Goal: Obtain resource: Download file/media

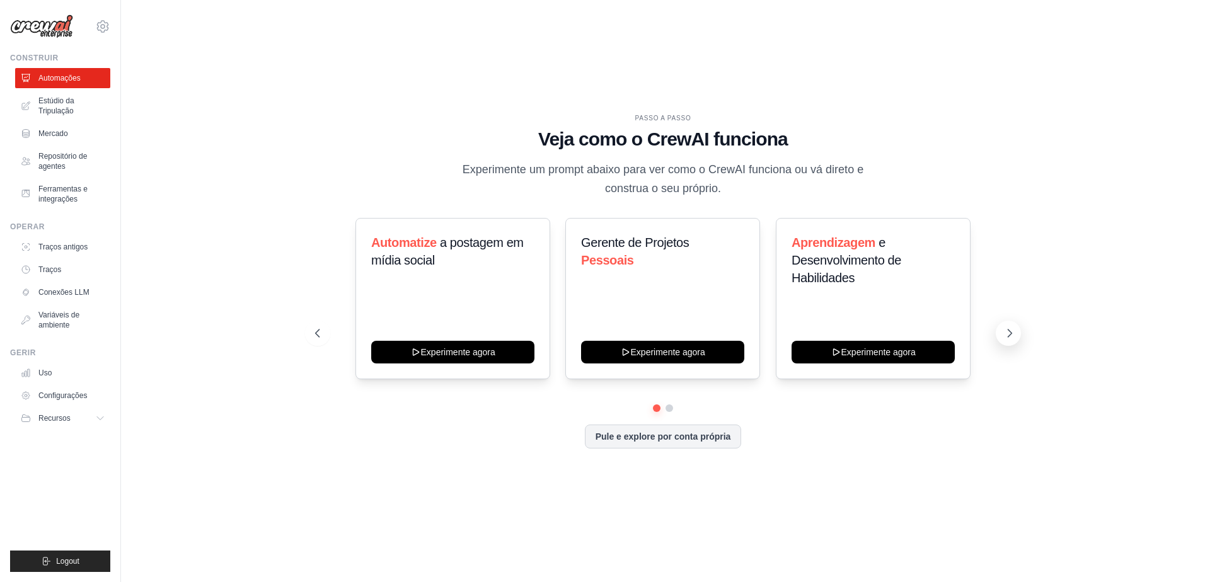
click at [1006, 333] on icon at bounding box center [1009, 333] width 13 height 13
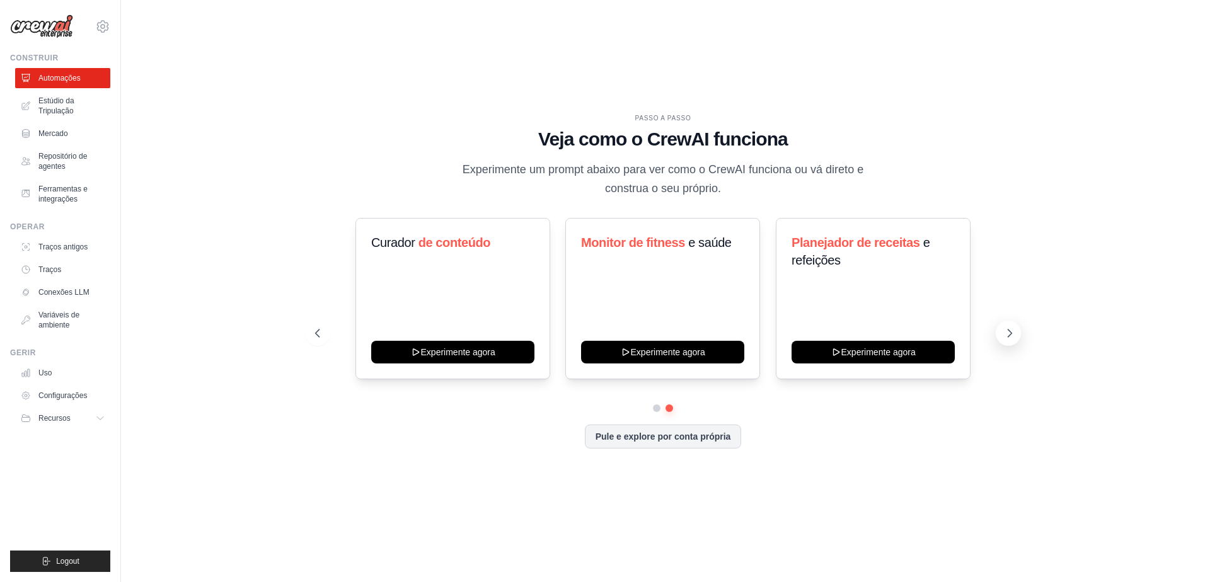
click at [1006, 333] on icon at bounding box center [1009, 333] width 13 height 13
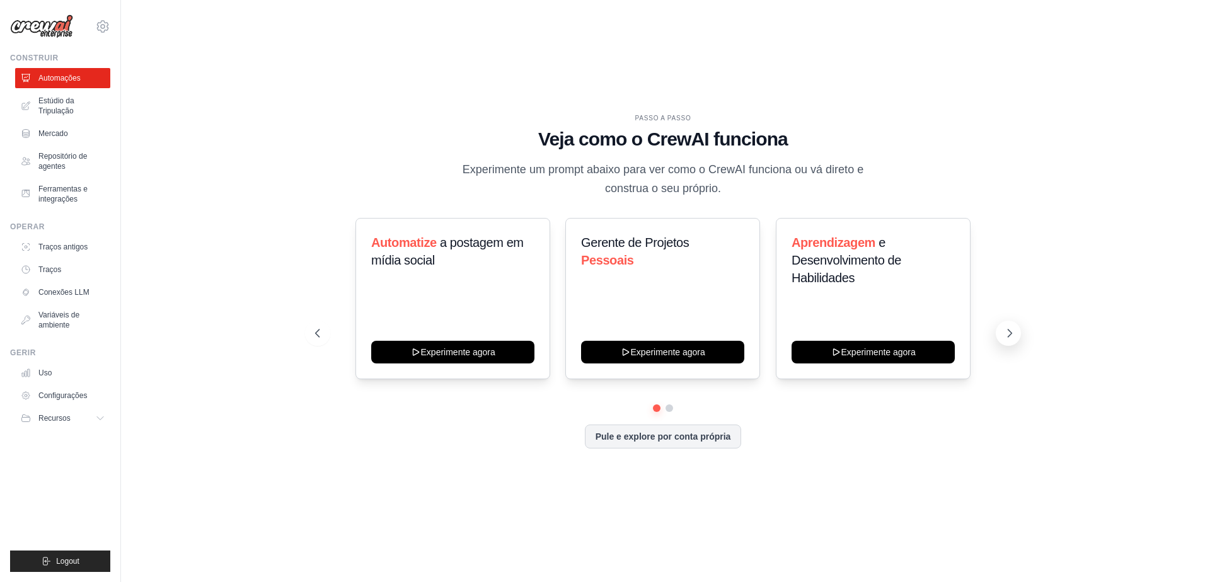
click at [1006, 333] on icon at bounding box center [1009, 333] width 13 height 13
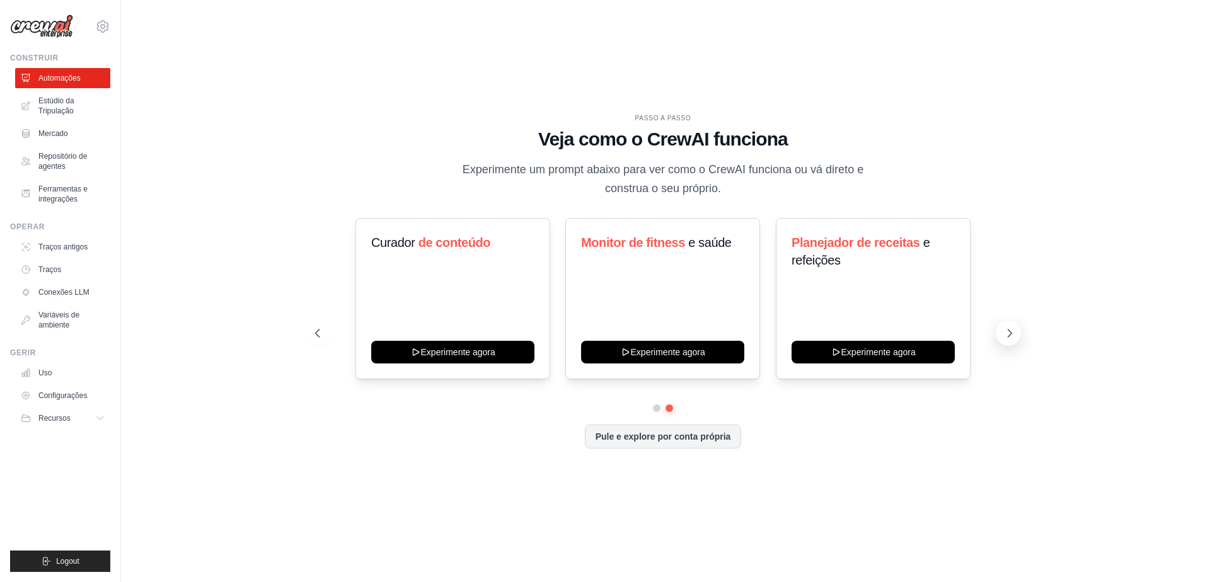
click at [1006, 333] on icon at bounding box center [1009, 333] width 13 height 13
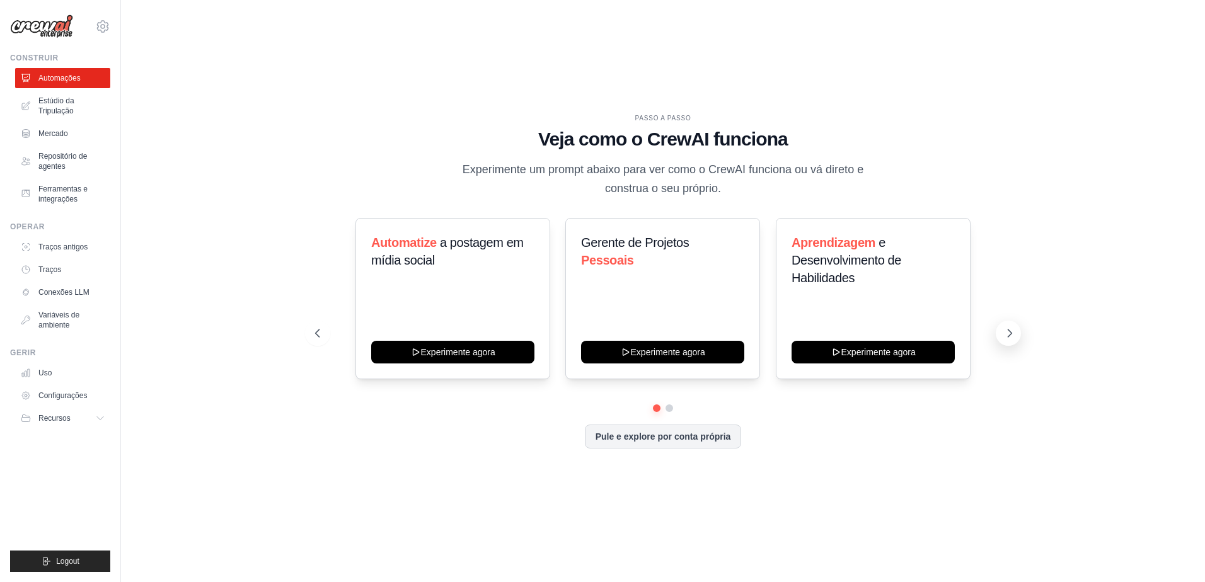
click at [1006, 333] on icon at bounding box center [1009, 333] width 13 height 13
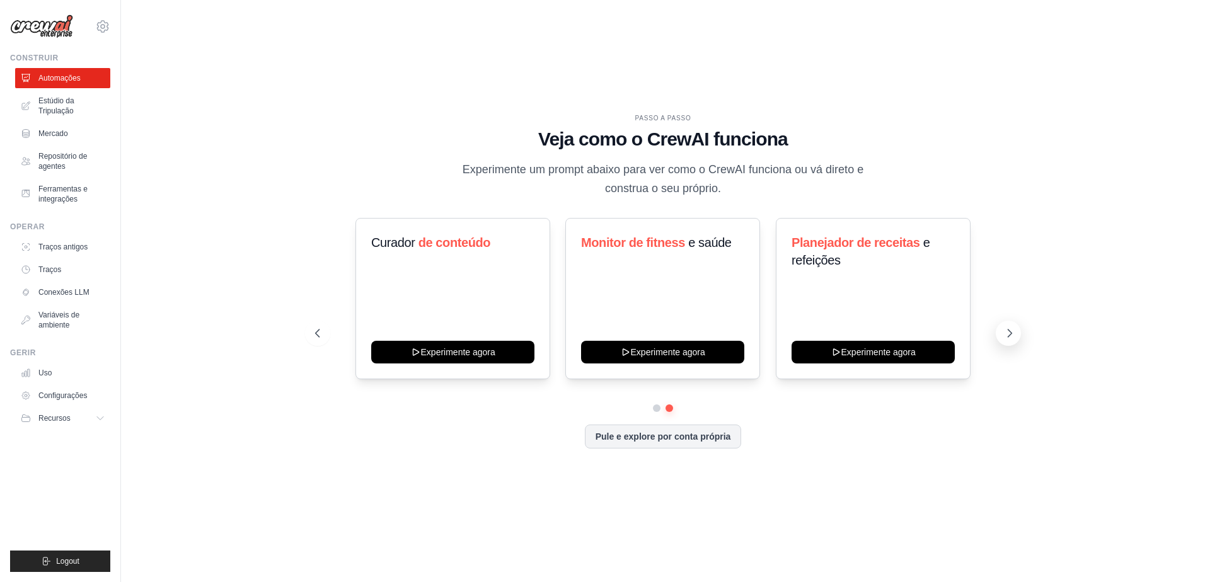
click at [1006, 333] on icon at bounding box center [1009, 333] width 13 height 13
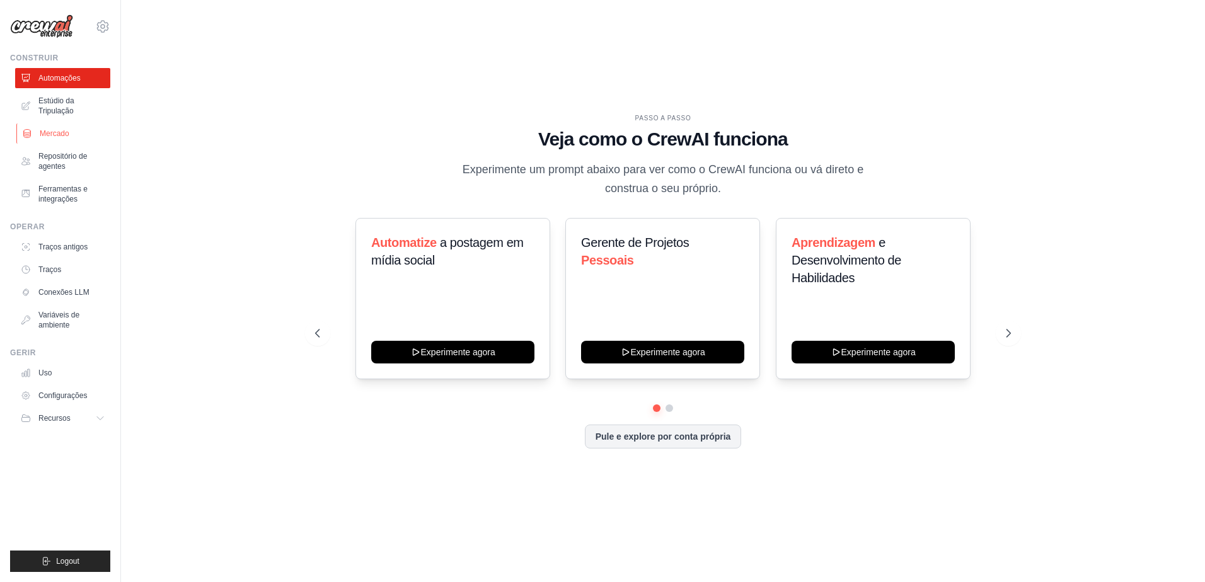
click at [47, 132] on font "Mercado" at bounding box center [55, 134] width 30 height 10
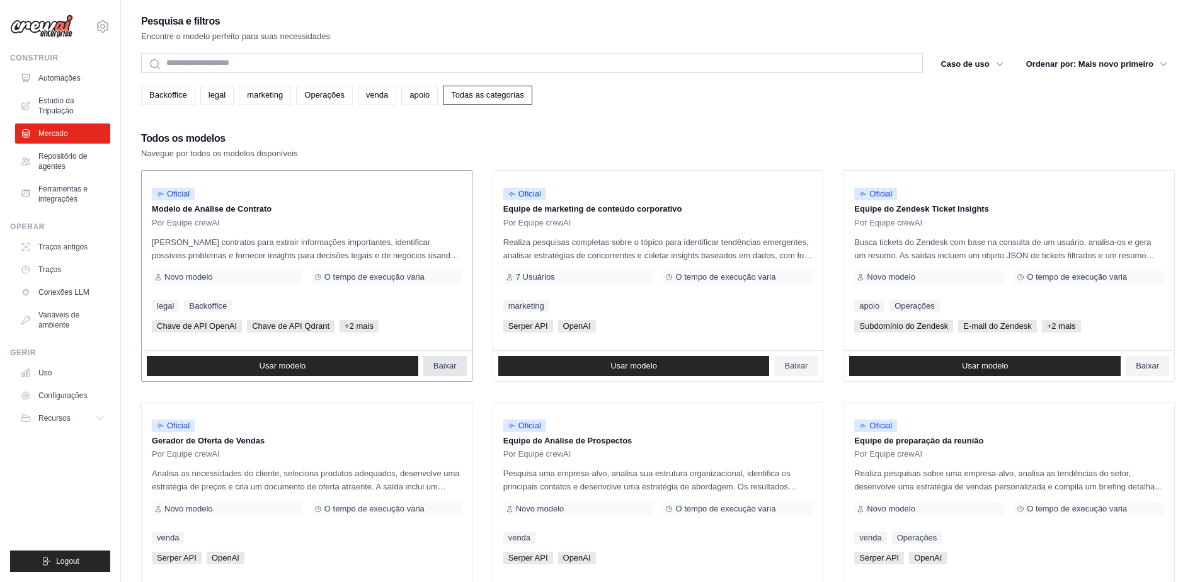
click at [441, 364] on span "Baixar" at bounding box center [444, 366] width 23 height 10
click at [792, 364] on span "Baixar" at bounding box center [795, 366] width 23 height 10
click at [695, 103] on div "Backoffice legal marketing Operações venda apoio Todas as categorias" at bounding box center [658, 95] width 1034 height 19
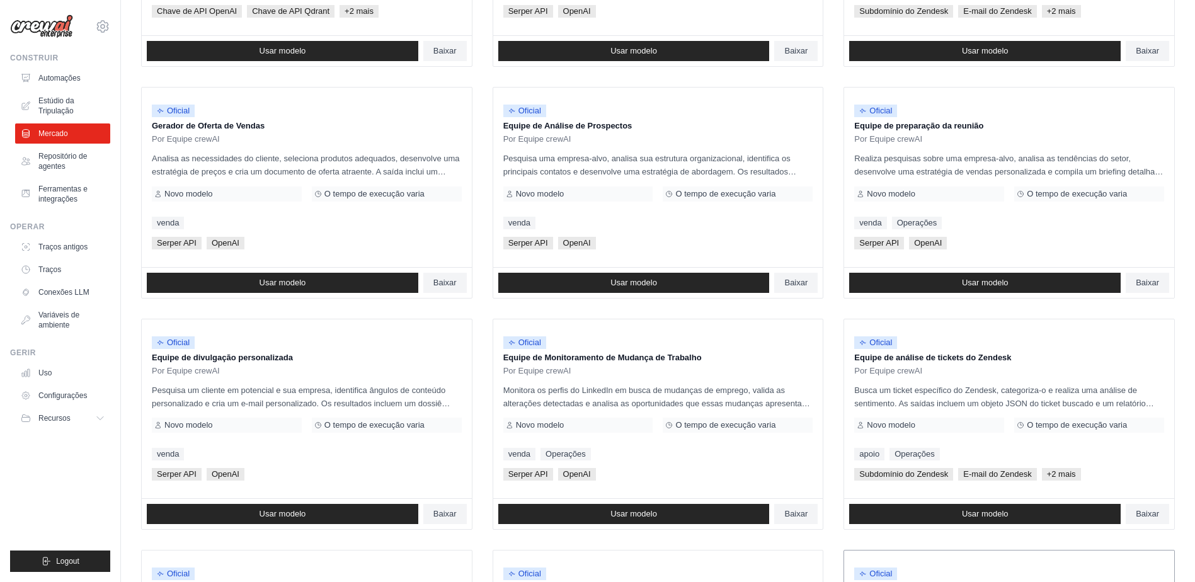
scroll to position [585, 0]
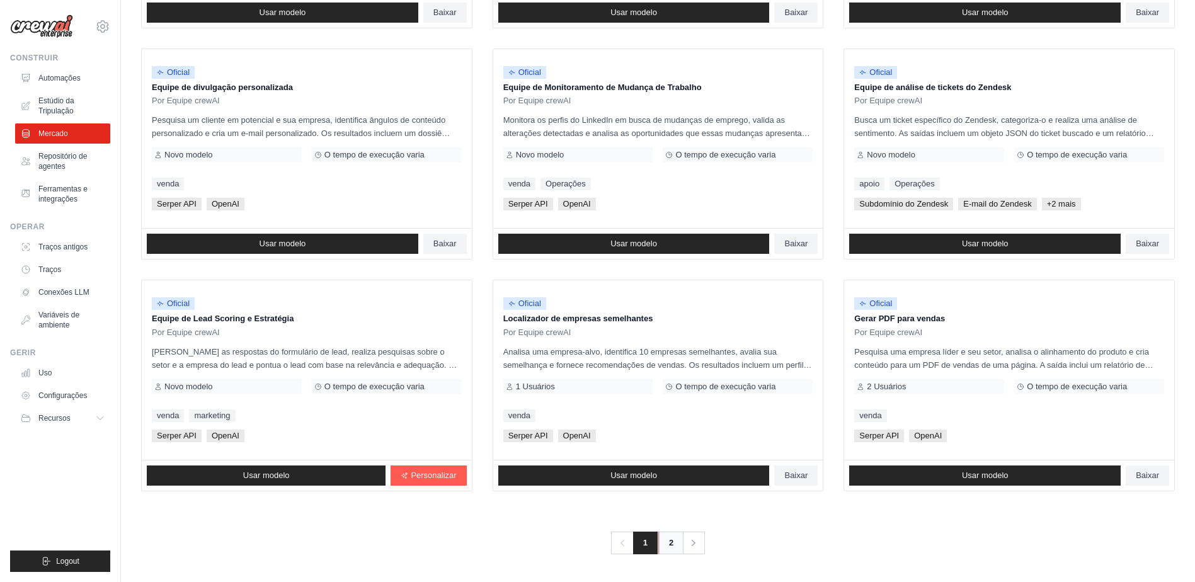
click at [668, 545] on link "2" at bounding box center [670, 543] width 25 height 23
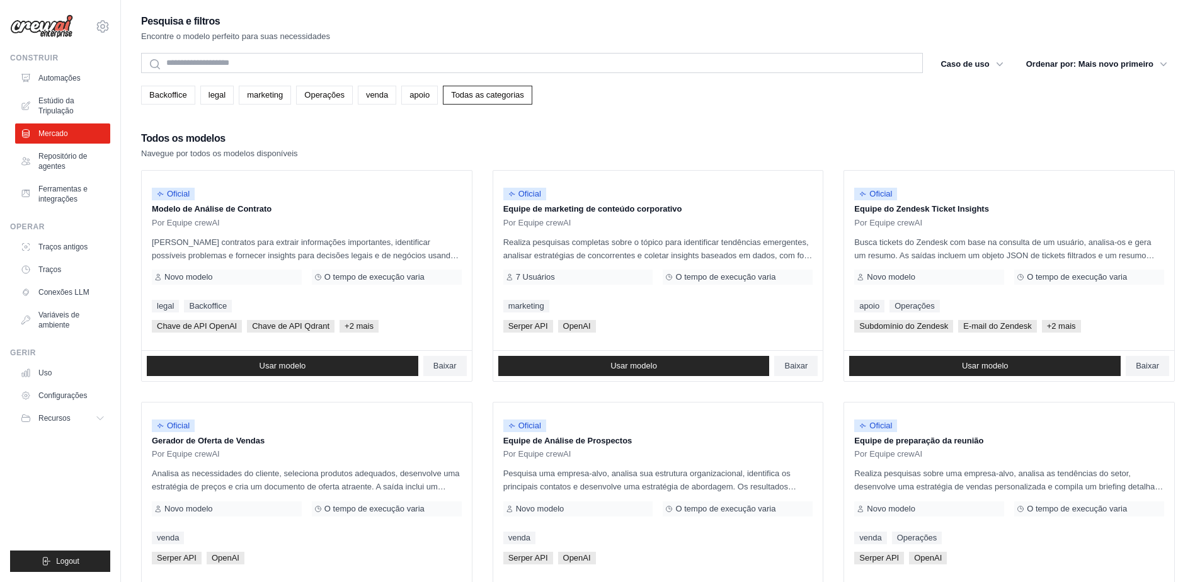
scroll to position [585, 0]
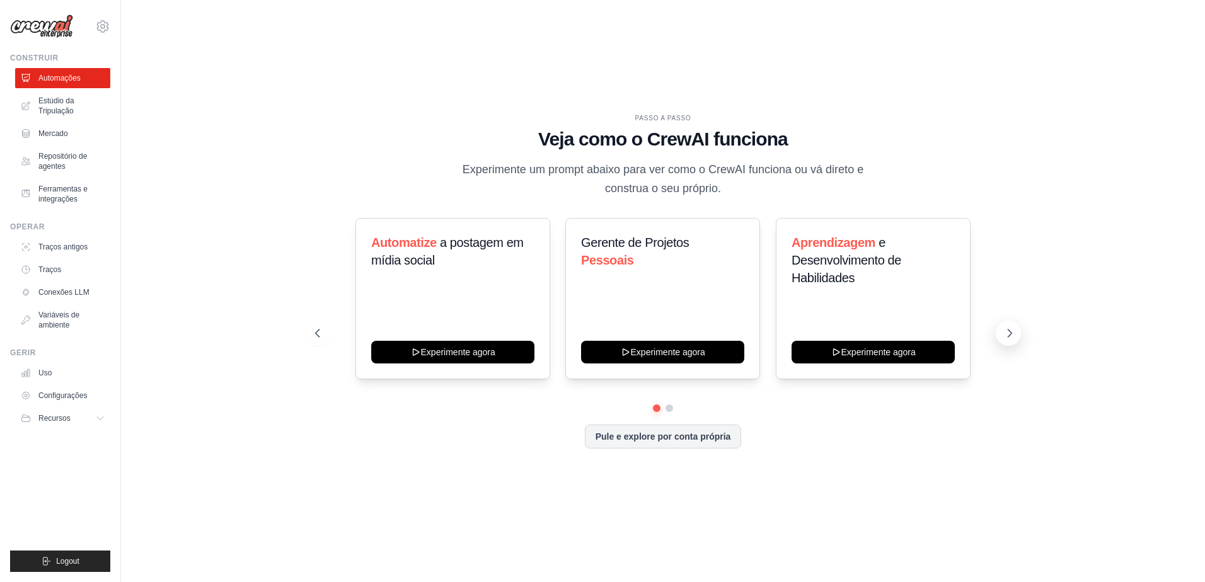
click at [1006, 332] on icon at bounding box center [1009, 333] width 13 height 13
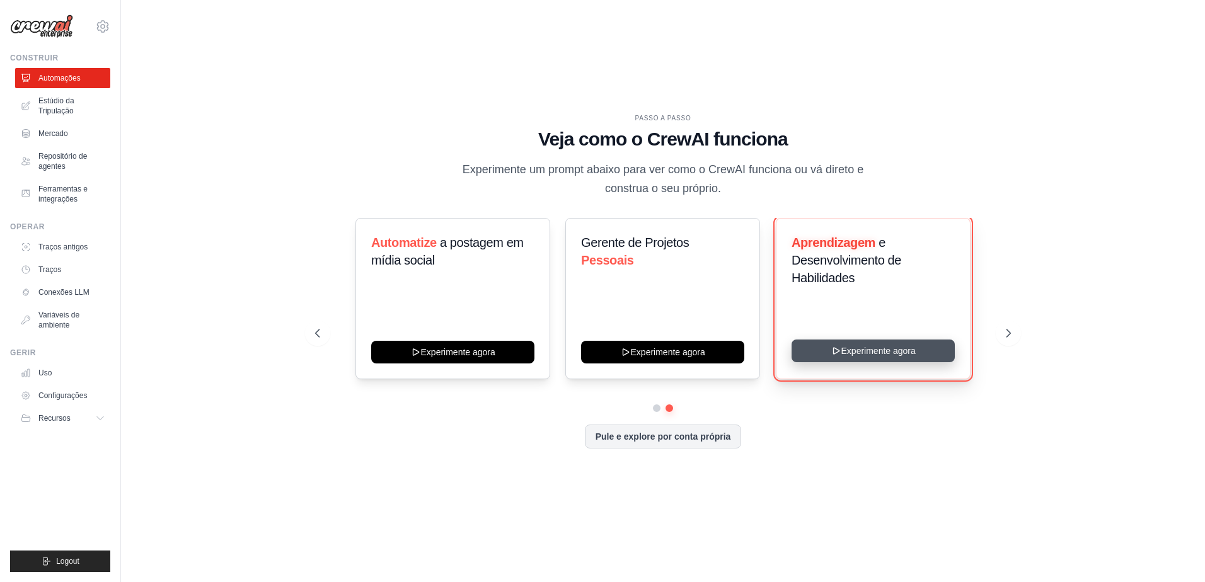
click at [861, 351] on button "Experimente agora" at bounding box center [872, 351] width 163 height 23
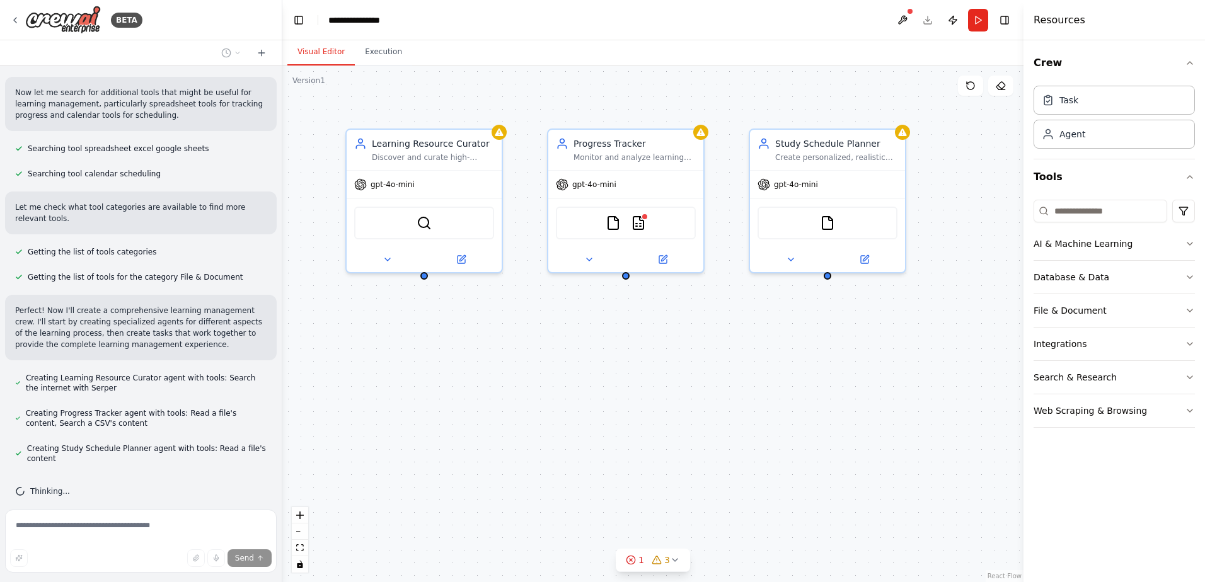
scroll to position [228, 0]
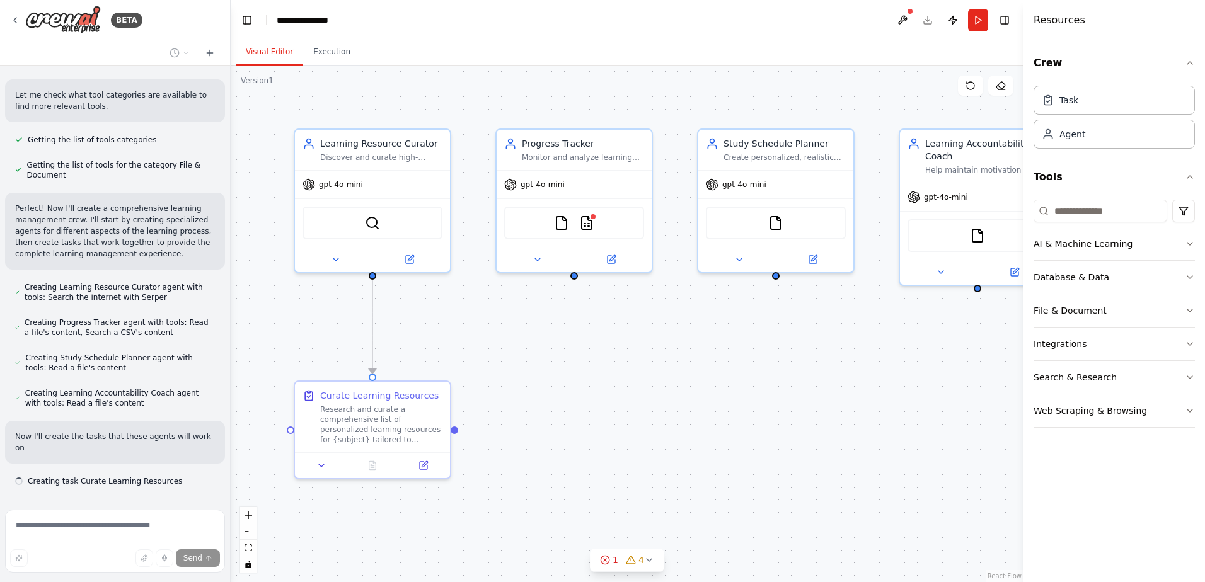
drag, startPoint x: 276, startPoint y: 218, endPoint x: 231, endPoint y: 222, distance: 45.5
click at [231, 222] on div "BETA Build a crew that curates personalized learning resources, tracks your pro…" at bounding box center [602, 291] width 1205 height 582
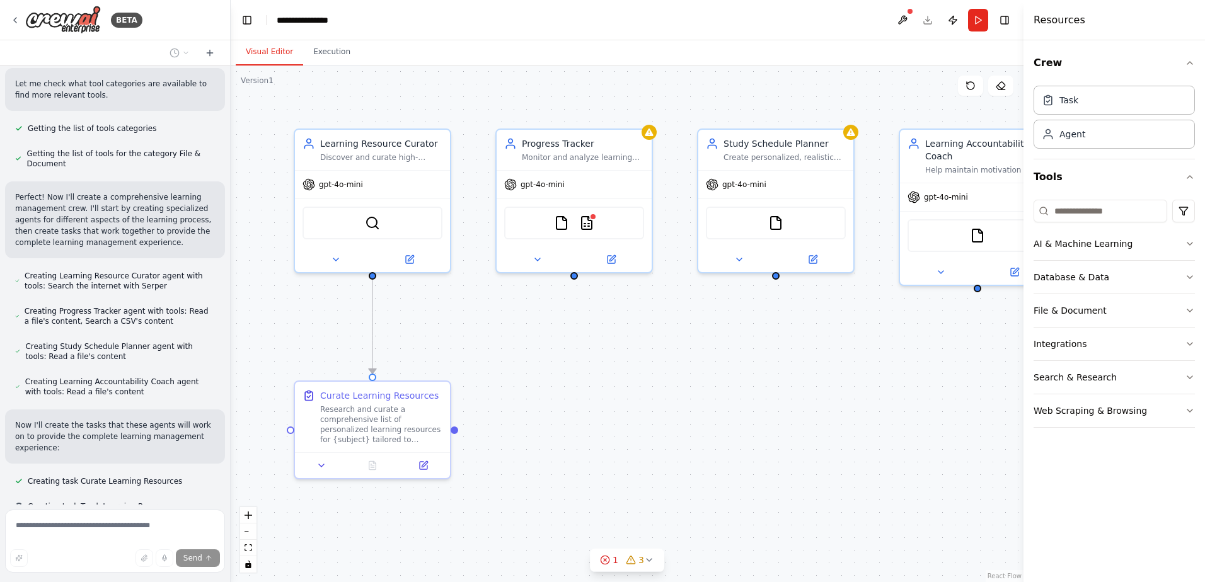
scroll to position [387, 0]
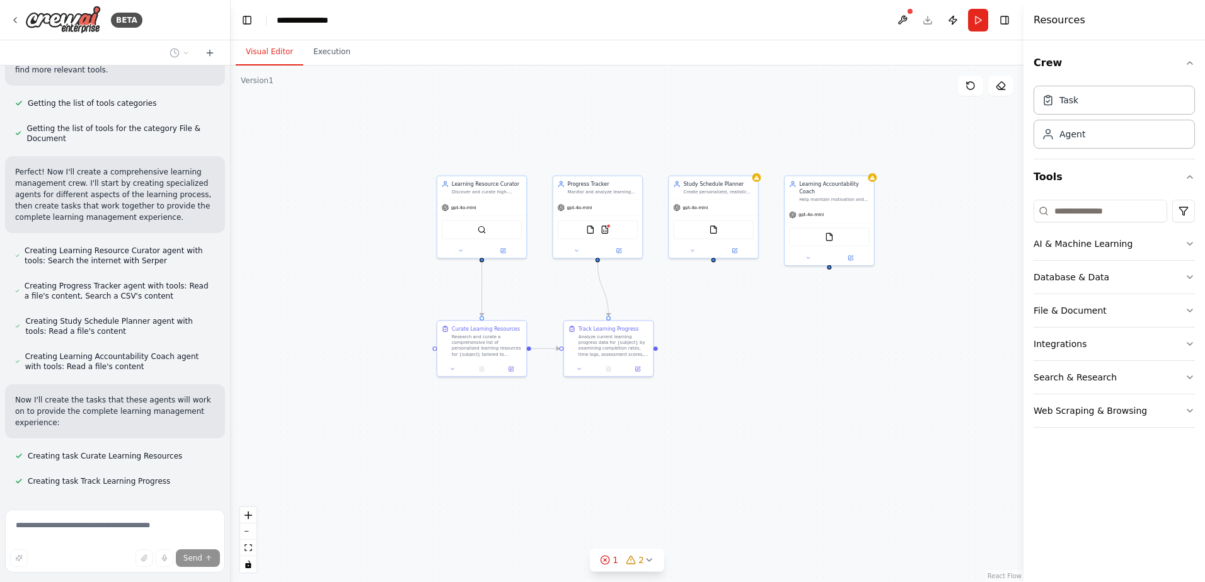
drag, startPoint x: 842, startPoint y: 380, endPoint x: 773, endPoint y: 315, distance: 94.9
click at [773, 315] on div ".deletable-edge-delete-btn { width: 20px; height: 20px; border: 0px solid #ffff…" at bounding box center [627, 324] width 793 height 517
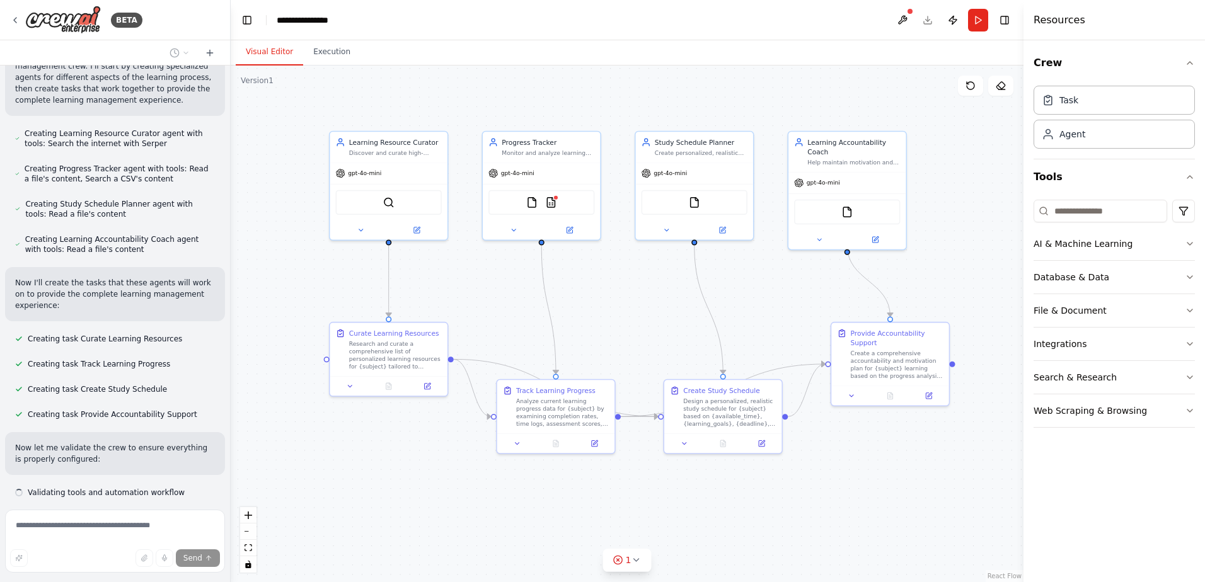
scroll to position [515, 0]
